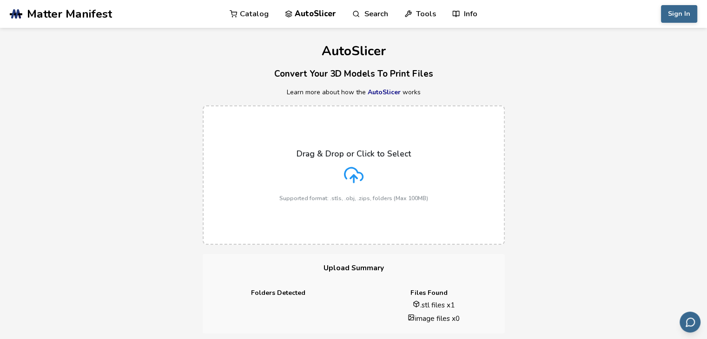
click at [398, 136] on label "Drag & Drop or Click to Select Supported format: .stls, .obj, .zips, folders (M…" at bounding box center [354, 175] width 302 height 139
click at [0, 0] on input "Drag & Drop or Click to Select Supported format: .stls, .obj, .zips, folders (M…" at bounding box center [0, 0] width 0 height 0
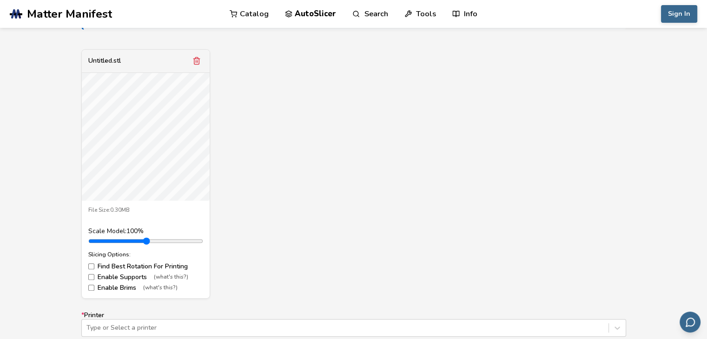
scroll to position [338, 0]
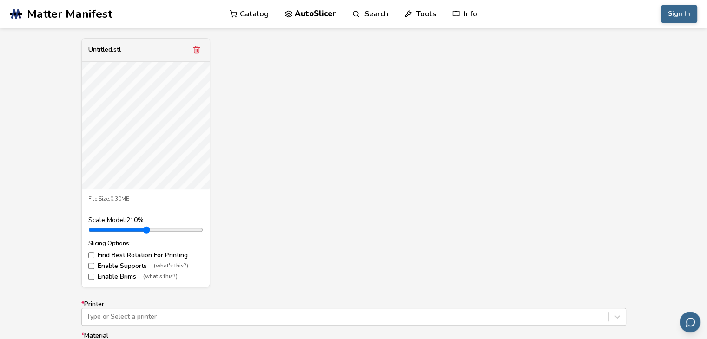
drag, startPoint x: 115, startPoint y: 228, endPoint x: 135, endPoint y: 228, distance: 19.5
type input "***"
click at [135, 228] on input "range" at bounding box center [145, 229] width 115 height 7
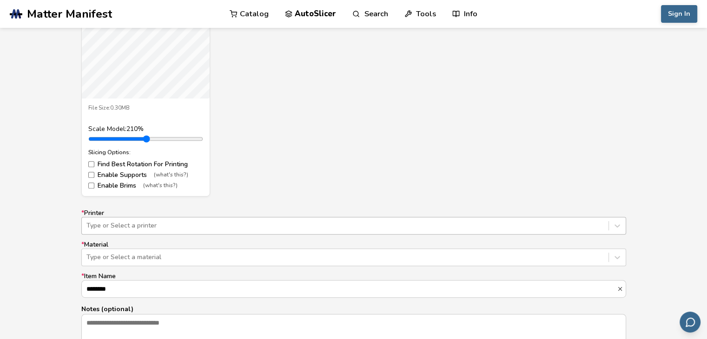
scroll to position [472, 0]
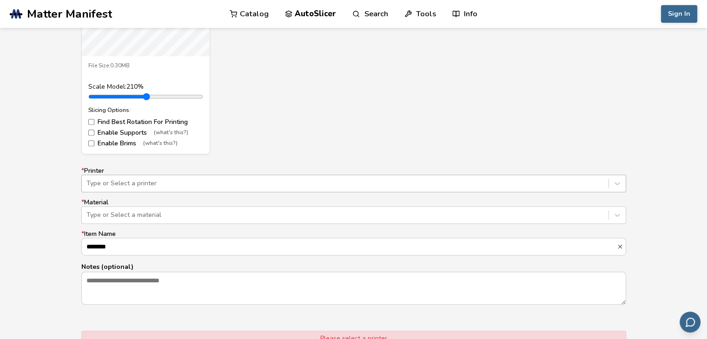
click at [245, 192] on div "Type or Select a printer" at bounding box center [353, 184] width 545 height 18
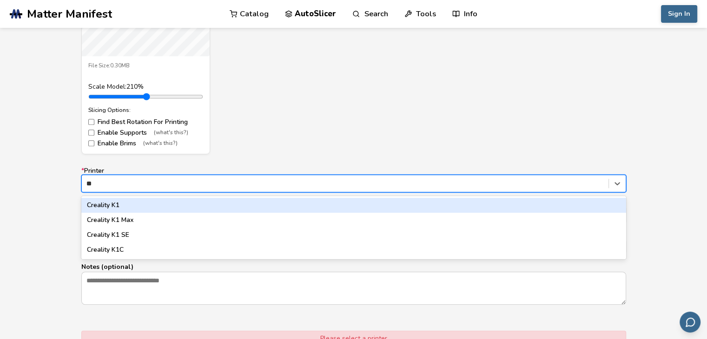
type input "*"
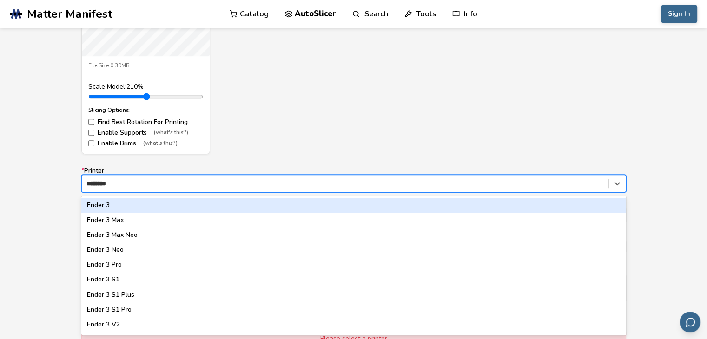
type input "*********"
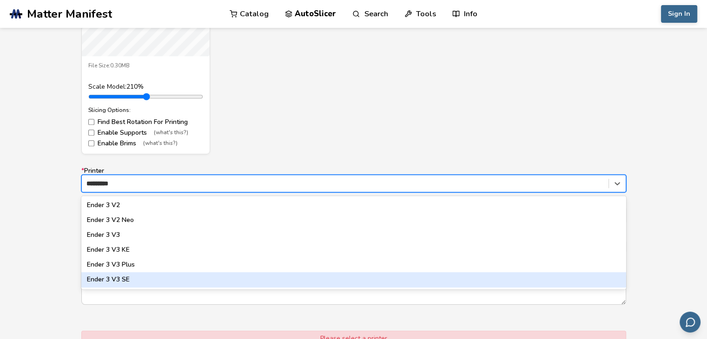
click at [151, 280] on div "Ender 3 V3 SE" at bounding box center [353, 279] width 545 height 15
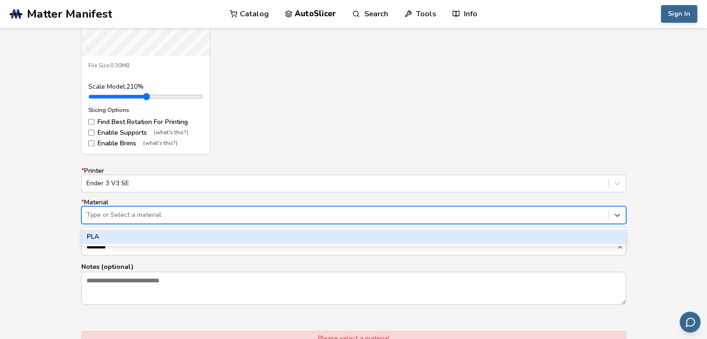
click at [127, 207] on div "Type or Select a material" at bounding box center [353, 215] width 545 height 18
click at [116, 237] on div "PLA" at bounding box center [353, 237] width 545 height 15
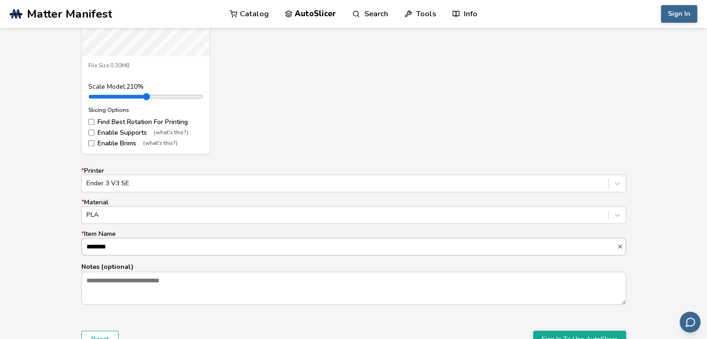
click at [121, 249] on input "********" at bounding box center [349, 246] width 535 height 17
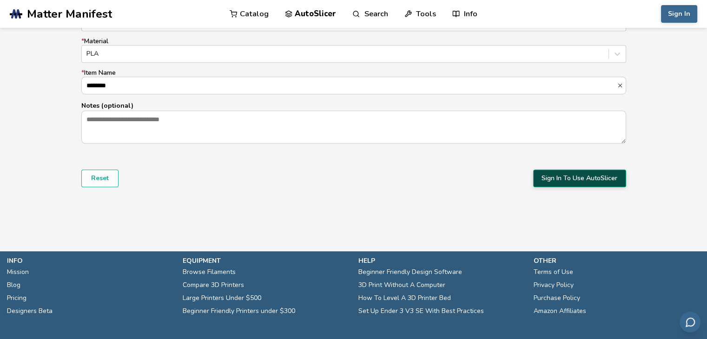
scroll to position [0, 0]
click at [574, 178] on button "Sign In To Use AutoSlicer" at bounding box center [579, 179] width 93 height 18
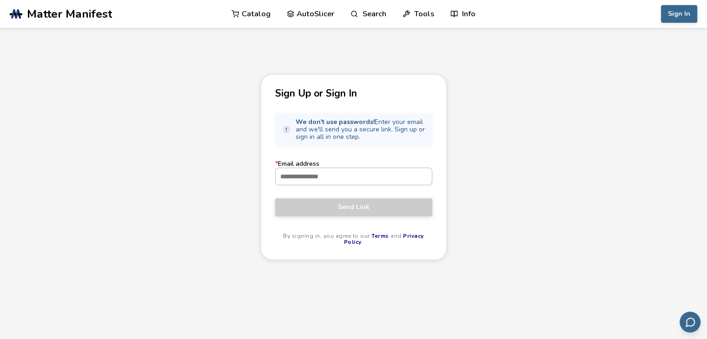
click at [381, 168] on input "* Email address" at bounding box center [354, 176] width 156 height 17
type input "**********"
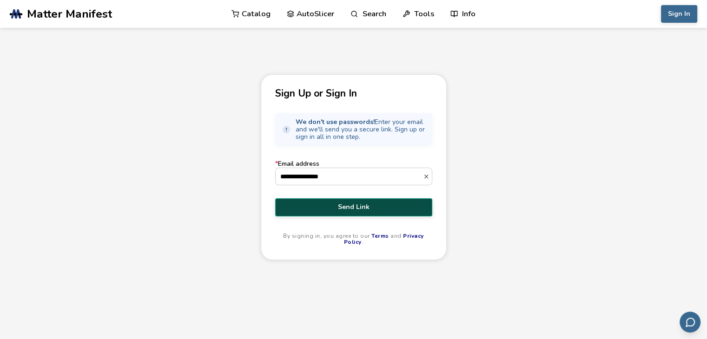
click at [354, 207] on span "Send Link" at bounding box center [353, 207] width 143 height 7
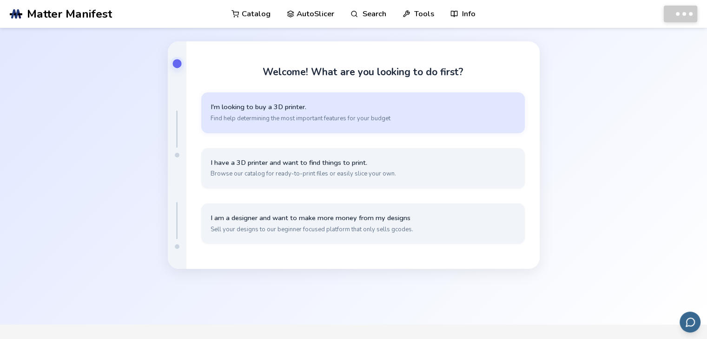
scroll to position [43, 0]
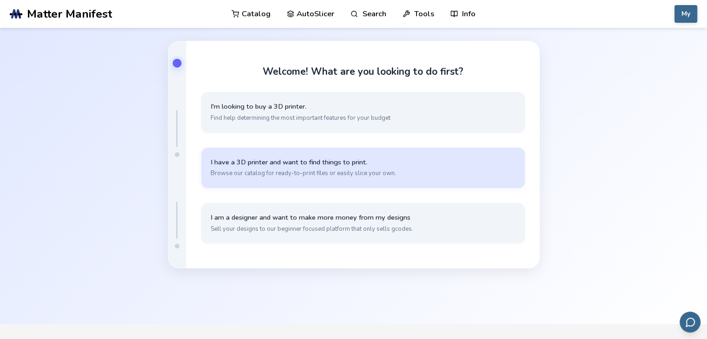
click at [380, 173] on span "Browse our catalog for ready-to-print files or easily slice your own." at bounding box center [363, 173] width 305 height 8
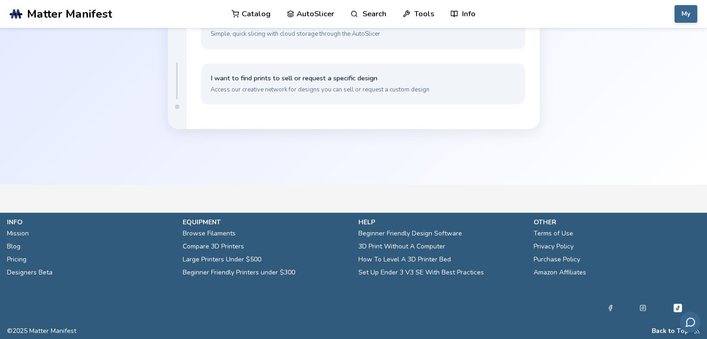
scroll to position [0, 0]
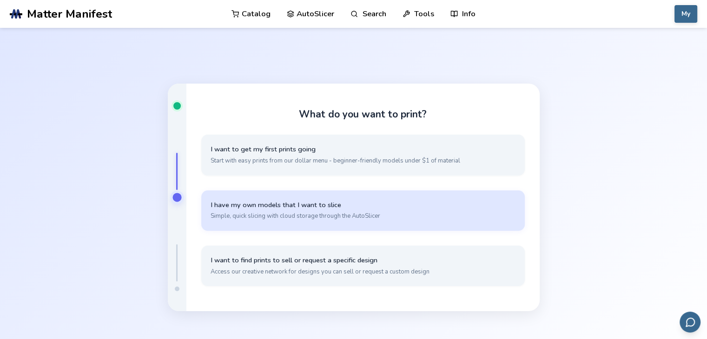
click at [401, 207] on span "I have my own models that I want to slice" at bounding box center [363, 205] width 305 height 9
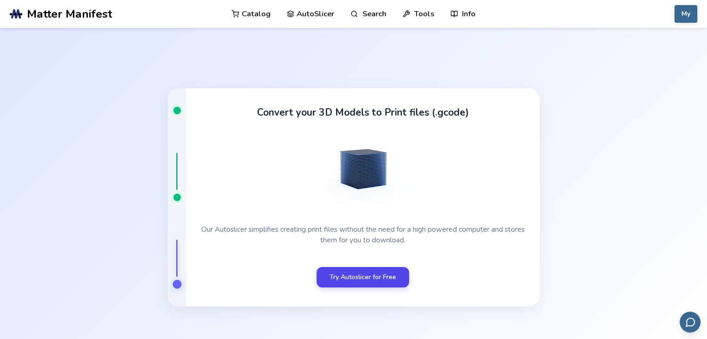
click at [376, 282] on link "Try Autoslicer for Free" at bounding box center [363, 277] width 92 height 20
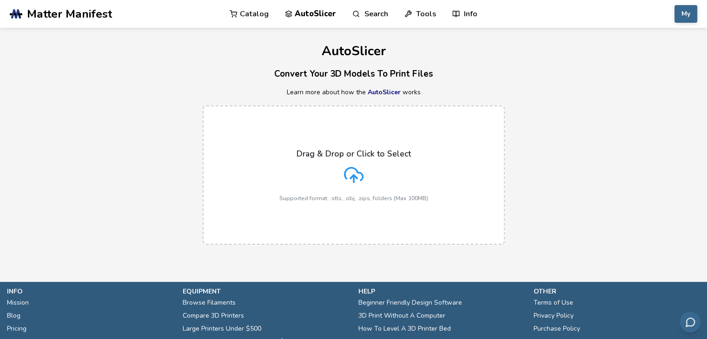
click at [355, 162] on div "Drag & Drop or Click to Select Supported format: .stls, .obj, .zips, folders (M…" at bounding box center [353, 175] width 149 height 53
click at [0, 0] on input "Drag & Drop or Click to Select Supported format: .stls, .obj, .zips, folders (M…" at bounding box center [0, 0] width 0 height 0
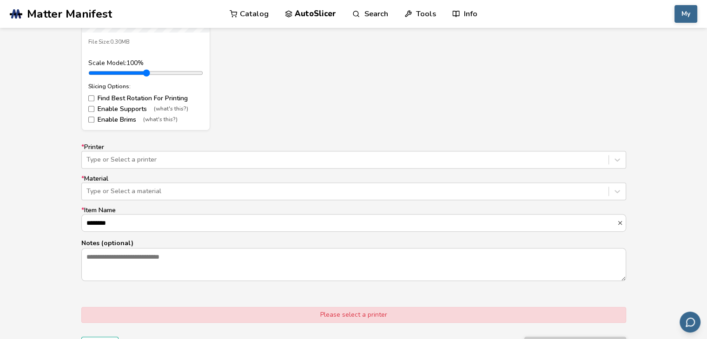
scroll to position [496, 0]
click at [303, 160] on div at bounding box center [344, 158] width 517 height 9
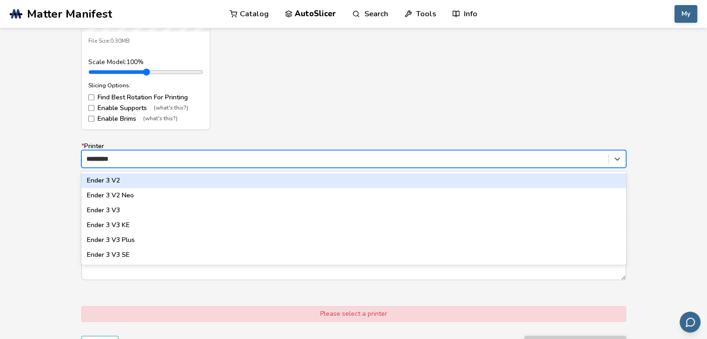
type input "**********"
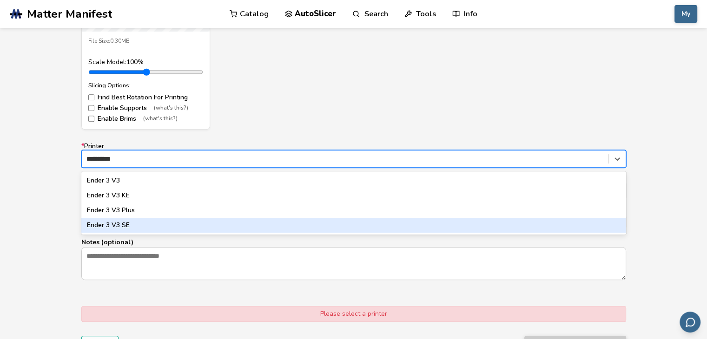
click at [193, 224] on div "Ender 3 V3 SE" at bounding box center [353, 225] width 545 height 15
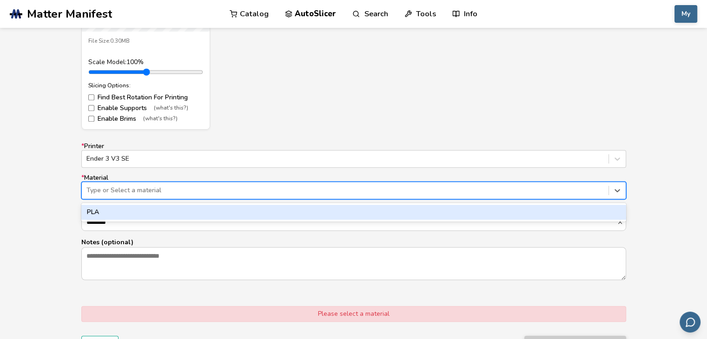
click at [175, 191] on div at bounding box center [344, 190] width 517 height 9
click at [156, 214] on div "PLA" at bounding box center [353, 212] width 545 height 15
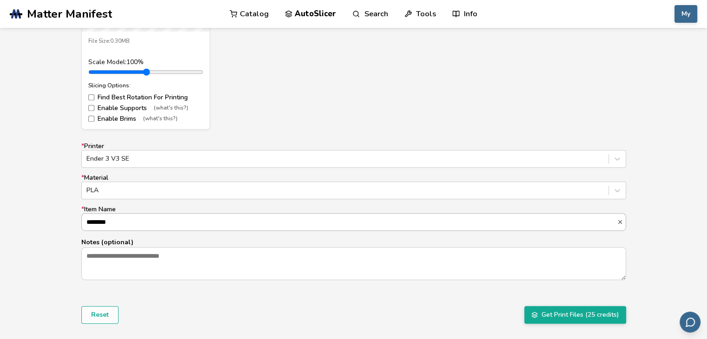
click at [147, 222] on input "********" at bounding box center [349, 222] width 535 height 17
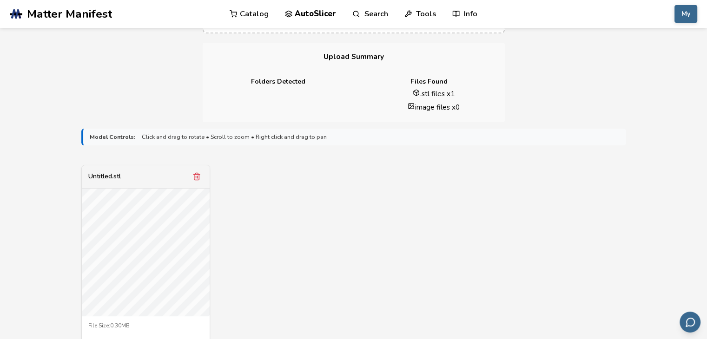
scroll to position [212, 0]
click at [686, 14] on button "My" at bounding box center [685, 14] width 23 height 18
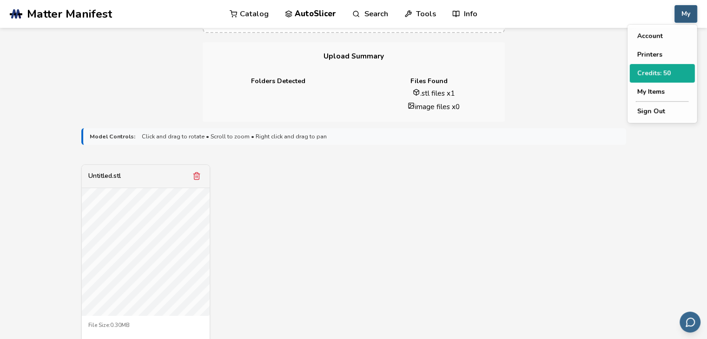
click at [660, 71] on button "Credits: 50" at bounding box center [662, 73] width 65 height 19
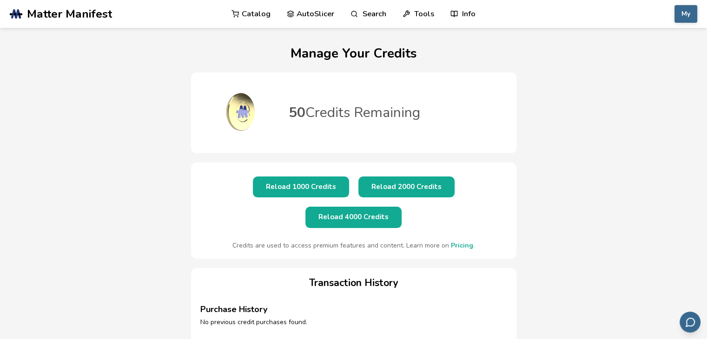
click at [284, 185] on button "Reload 1000 Credits" at bounding box center [301, 187] width 96 height 21
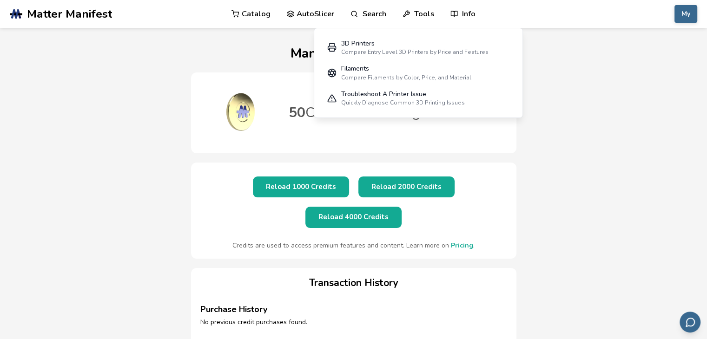
click at [519, 101] on div "3D Printers Compare Entry Level 3D Printers by Price and Features Filaments Com…" at bounding box center [418, 73] width 209 height 90
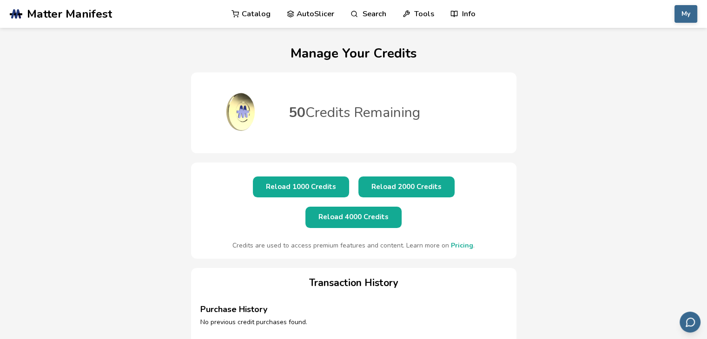
click at [546, 114] on div "Manage Your Credits 50 Credits Remaining Reload 1000 Credits Reload 2000 Credit…" at bounding box center [353, 211] width 707 height 367
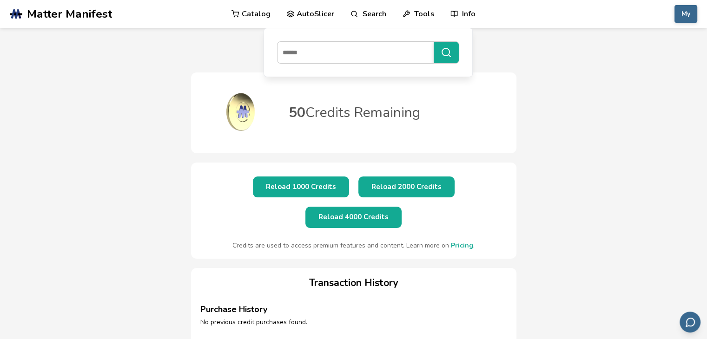
click at [316, 17] on link "AutoSlicer" at bounding box center [311, 14] width 48 height 28
